Goal: Transaction & Acquisition: Purchase product/service

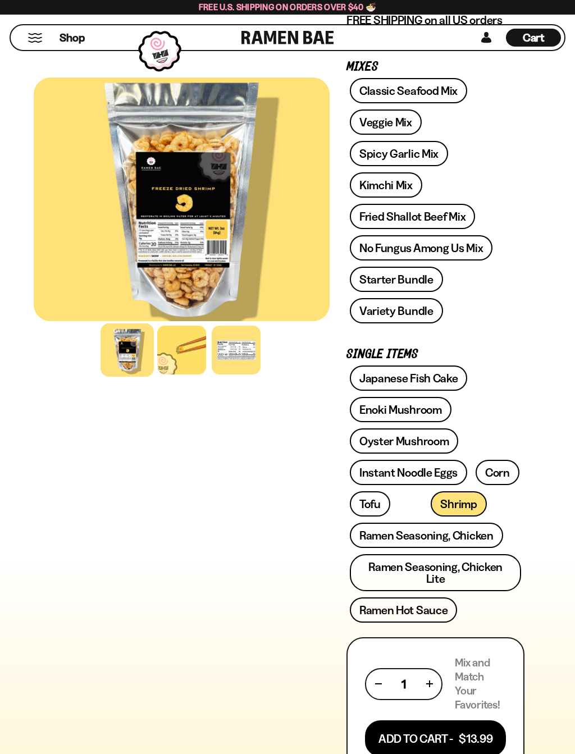
scroll to position [200, 0]
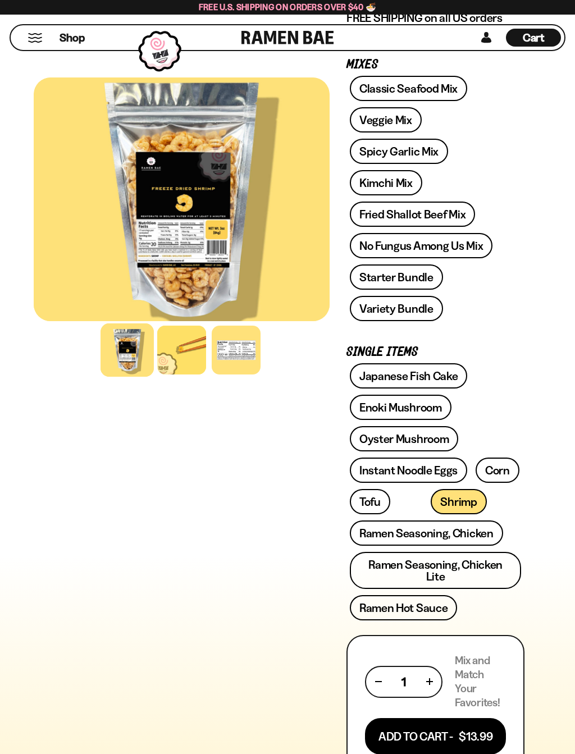
click at [380, 473] on link "Instant Noodle Eggs" at bounding box center [408, 469] width 117 height 25
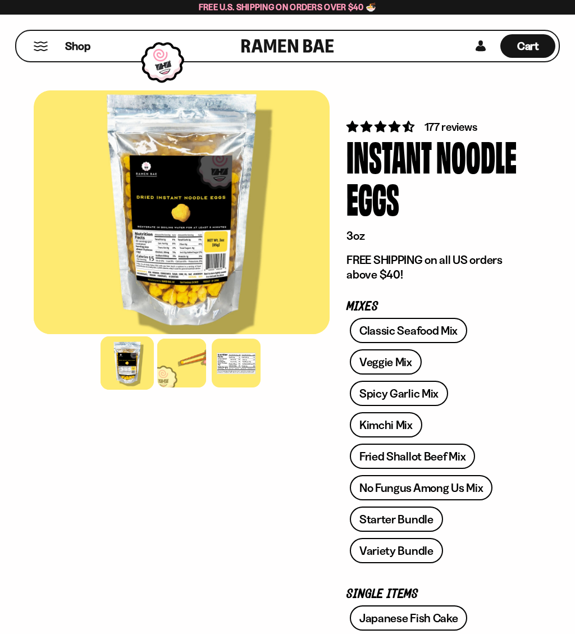
click at [178, 370] on div at bounding box center [181, 362] width 49 height 49
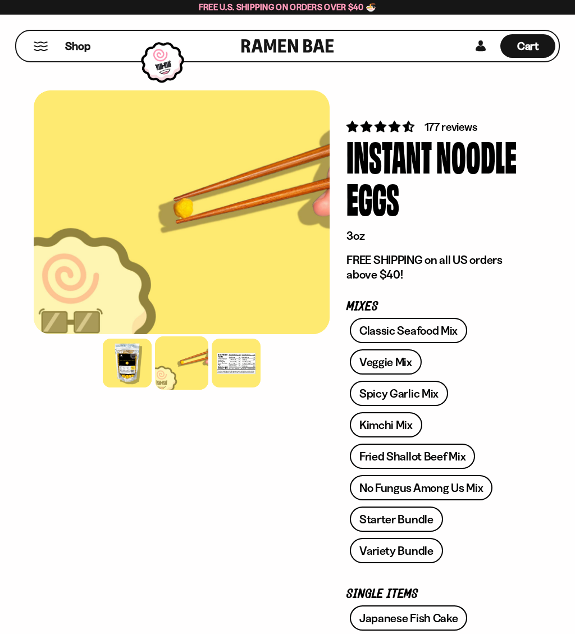
click at [233, 367] on div at bounding box center [236, 362] width 49 height 49
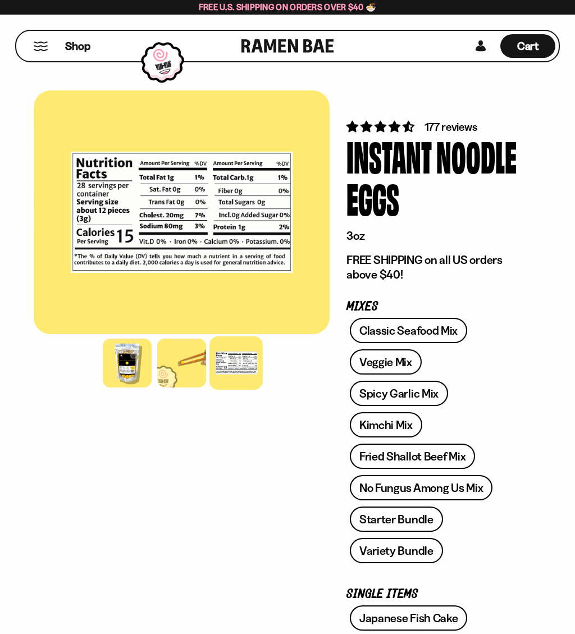
click at [126, 363] on div at bounding box center [127, 362] width 49 height 49
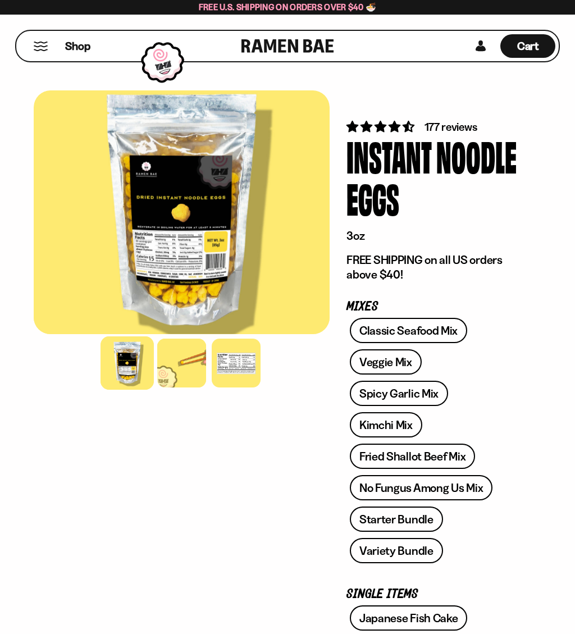
click at [232, 368] on div at bounding box center [236, 362] width 49 height 49
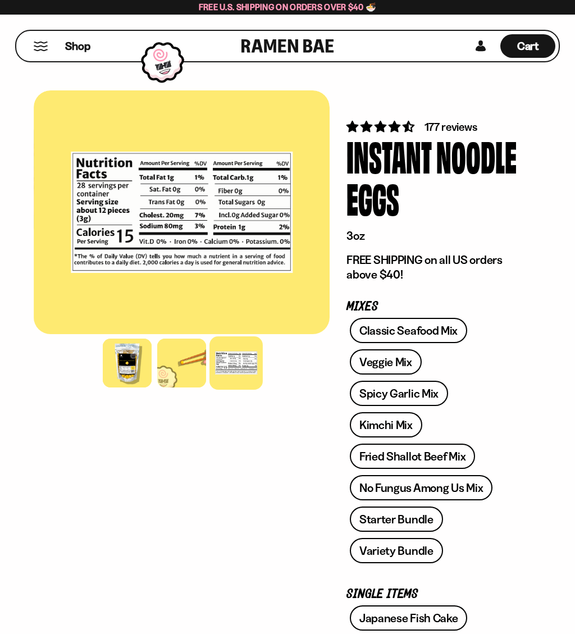
click at [181, 364] on div at bounding box center [181, 362] width 49 height 49
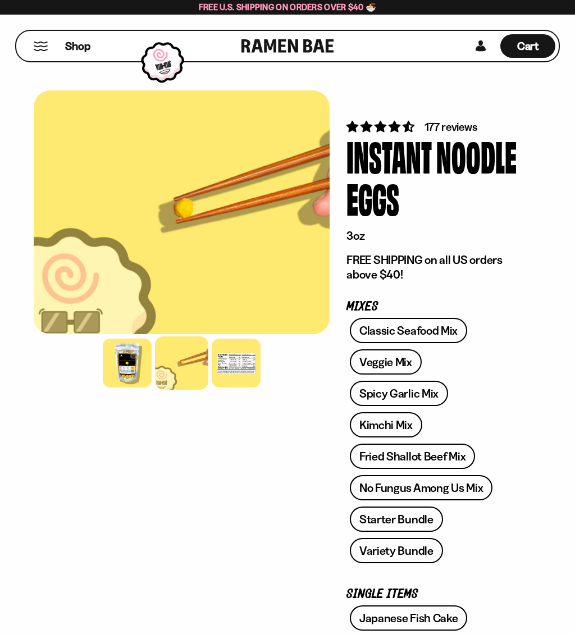
click at [127, 369] on div at bounding box center [127, 362] width 49 height 49
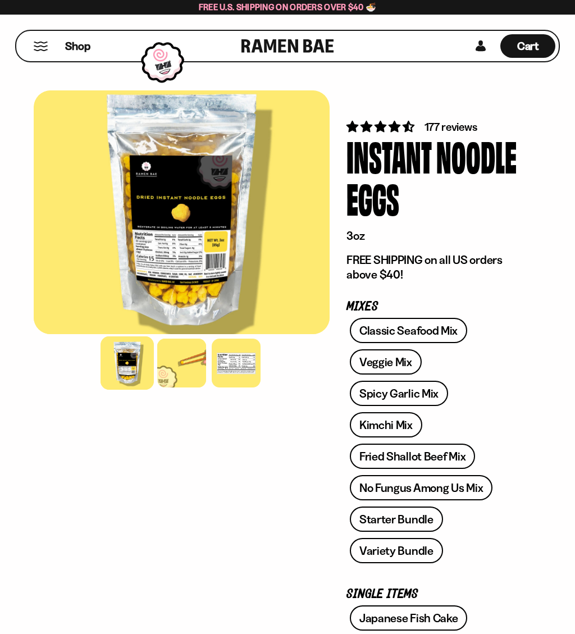
click at [160, 269] on div at bounding box center [182, 212] width 296 height 244
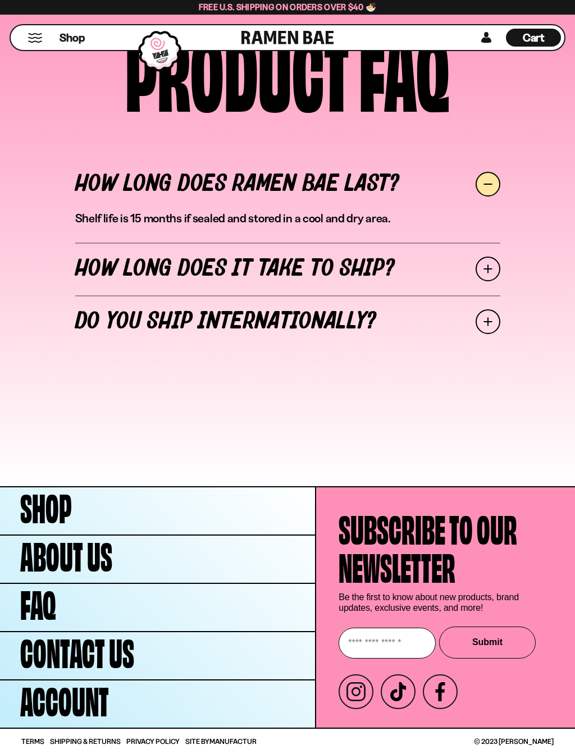
scroll to position [4977, 0]
click at [485, 274] on span at bounding box center [487, 269] width 25 height 25
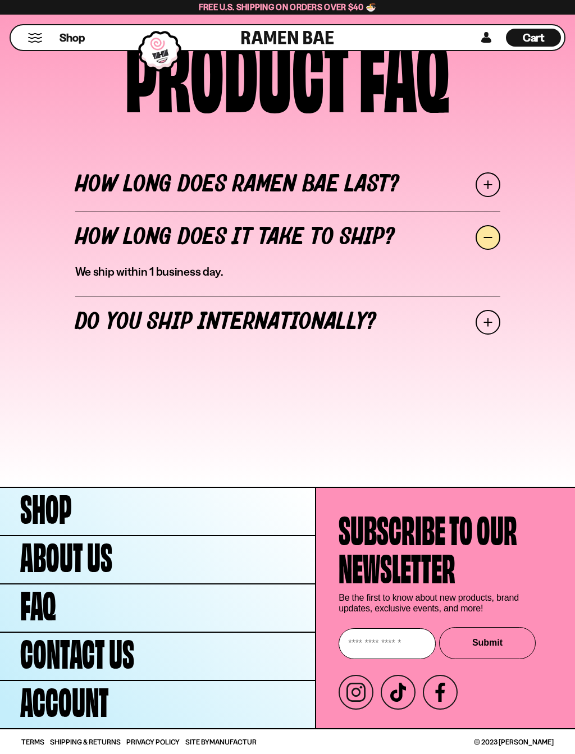
click at [489, 237] on span at bounding box center [487, 237] width 25 height 25
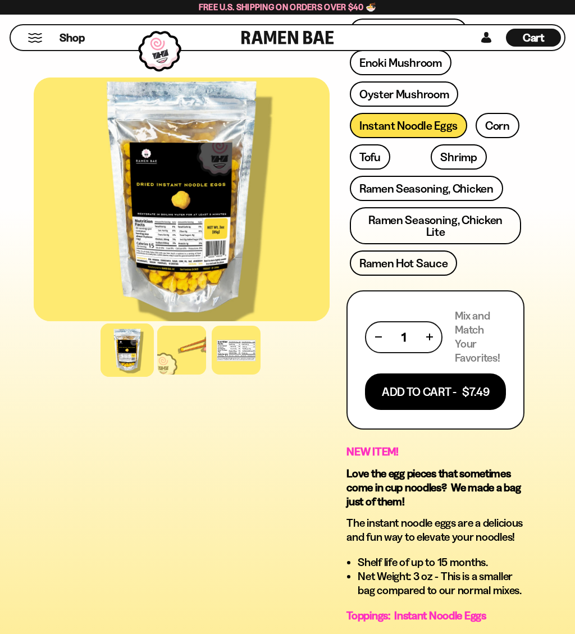
scroll to position [0, 0]
